Goal: Information Seeking & Learning: Learn about a topic

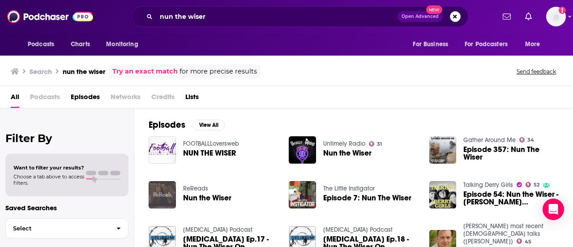
scroll to position [9, 0]
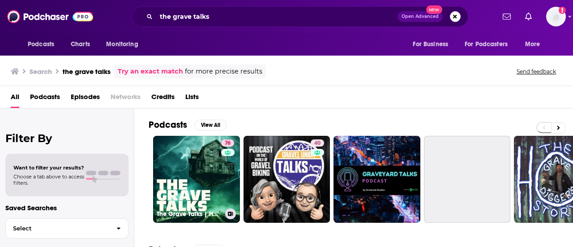
scroll to position [6, 0]
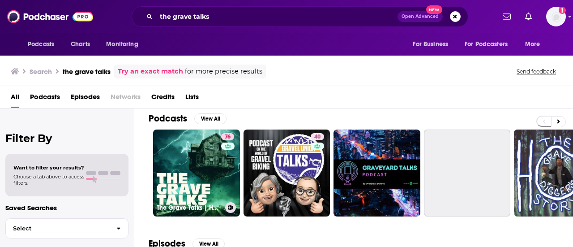
click at [213, 179] on link "76 The Grave Talks | Haunted, Paranormal & Supernatural" at bounding box center [196, 172] width 87 height 87
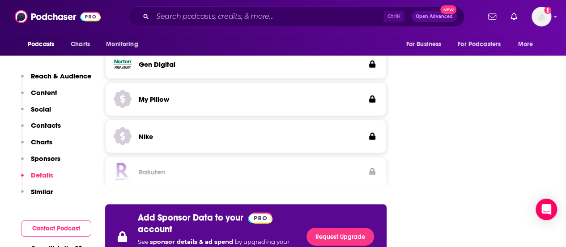
scroll to position [1271, 0]
